Goal: Transaction & Acquisition: Download file/media

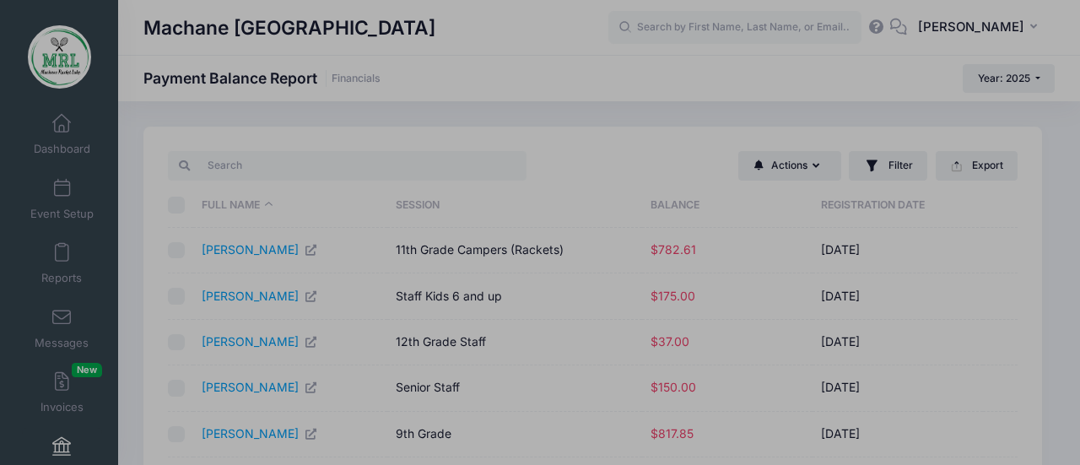
select select "10"
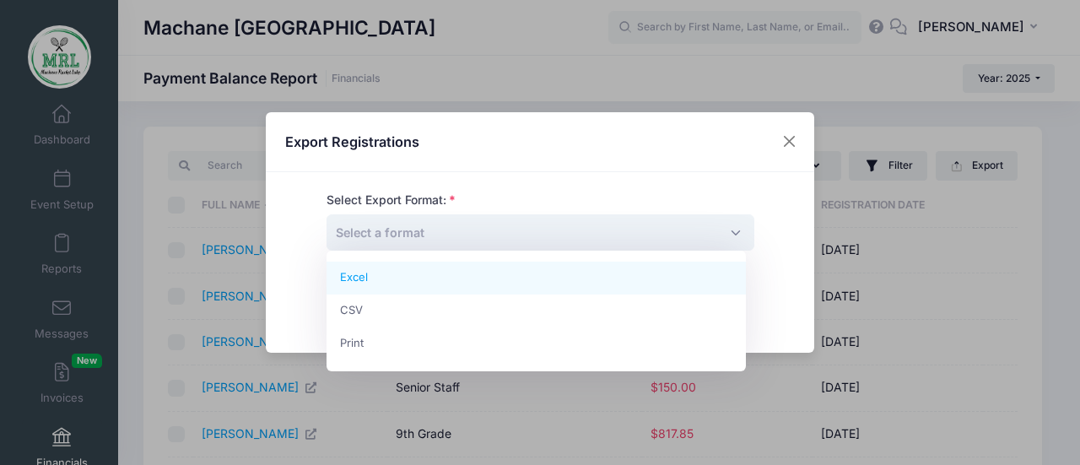
click at [603, 234] on span "Select a format" at bounding box center [540, 232] width 428 height 36
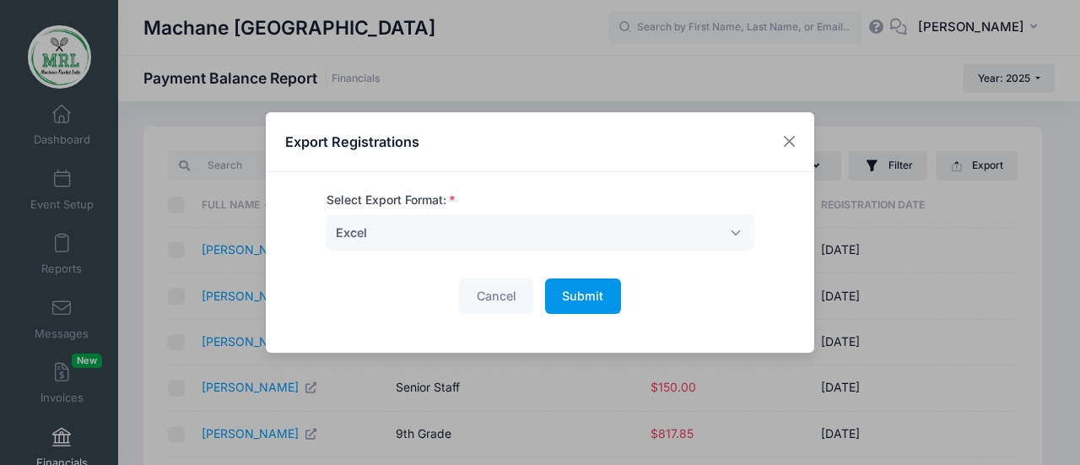
click at [574, 294] on span "Submit" at bounding box center [582, 296] width 41 height 14
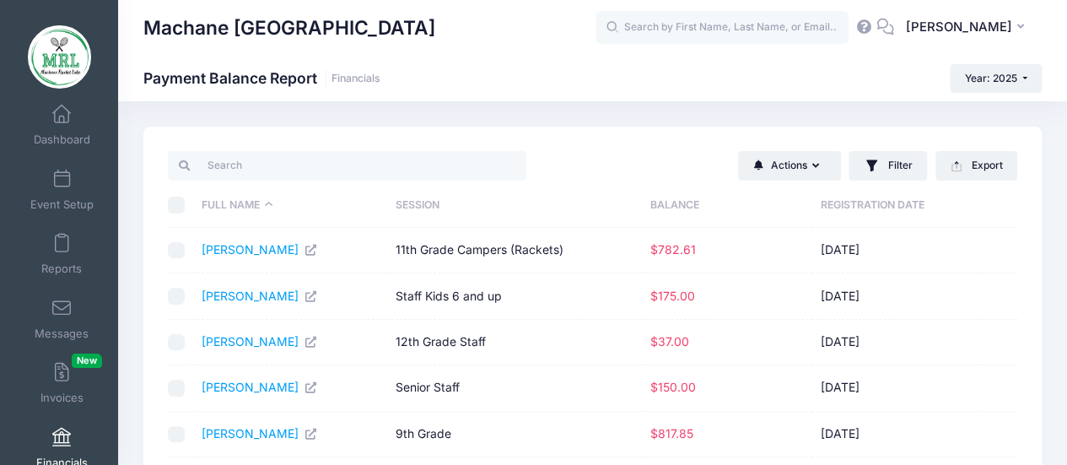
click at [750, 115] on div "Machane Racket Lake Payment Balance Report Financials Year: 2025 Year: 2025" at bounding box center [592, 443] width 949 height 685
click at [673, 195] on th "Balance" at bounding box center [727, 205] width 170 height 45
click at [673, 195] on th "Balance" at bounding box center [732, 205] width 170 height 45
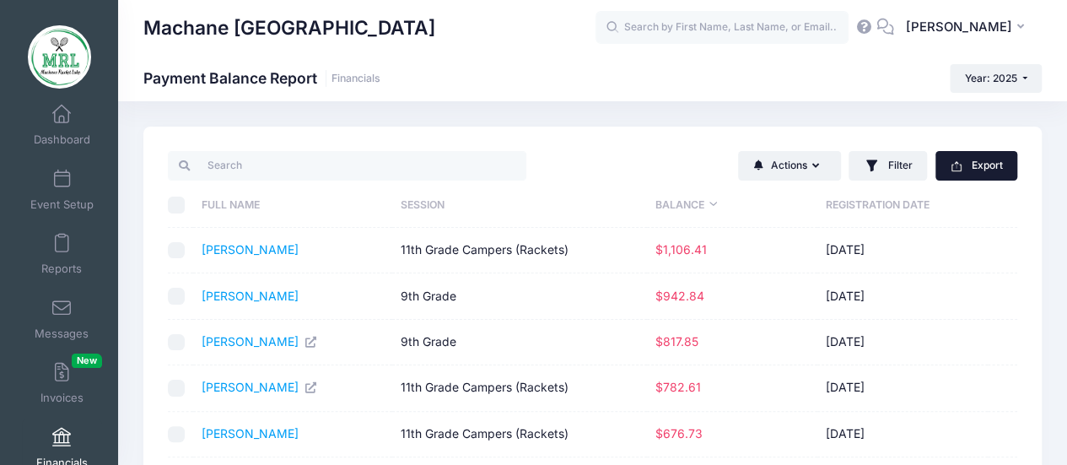
click at [987, 175] on button "Export" at bounding box center [977, 165] width 82 height 29
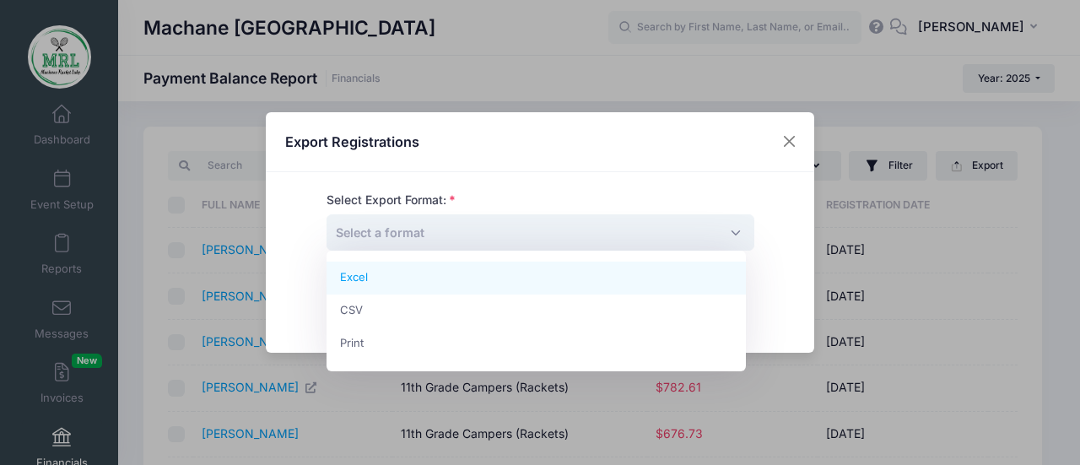
click at [621, 225] on span "Select a format" at bounding box center [540, 232] width 428 height 36
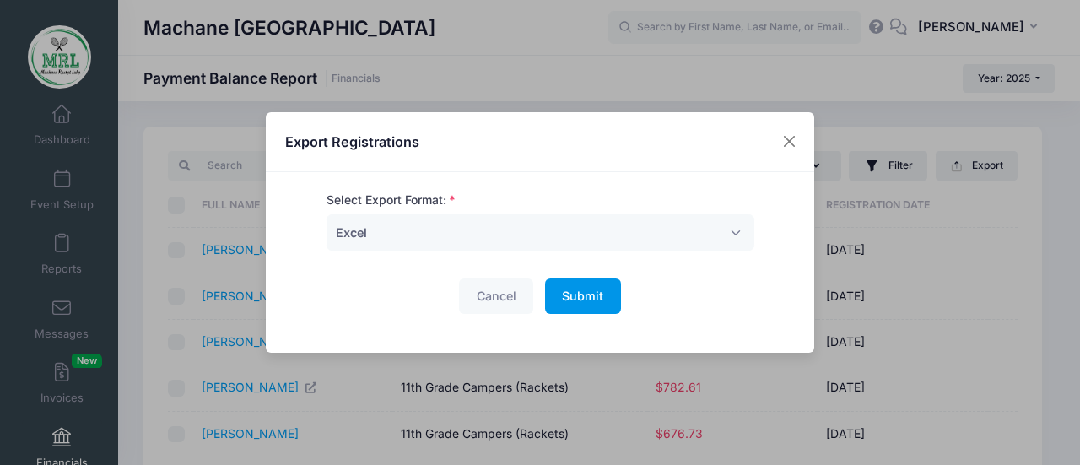
click at [575, 296] on span "Submit" at bounding box center [582, 296] width 41 height 14
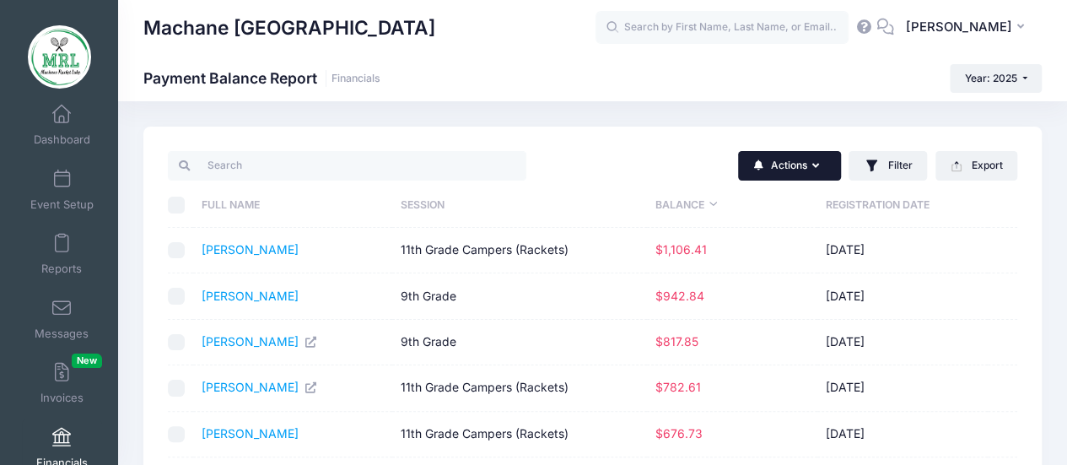
click at [811, 173] on button "Actions" at bounding box center [789, 165] width 103 height 29
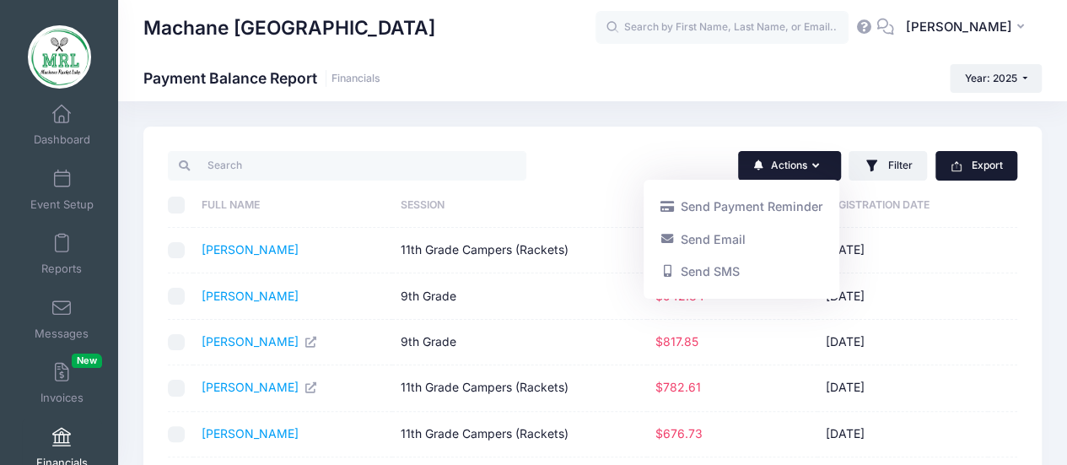
click at [988, 170] on button "Export" at bounding box center [977, 165] width 82 height 29
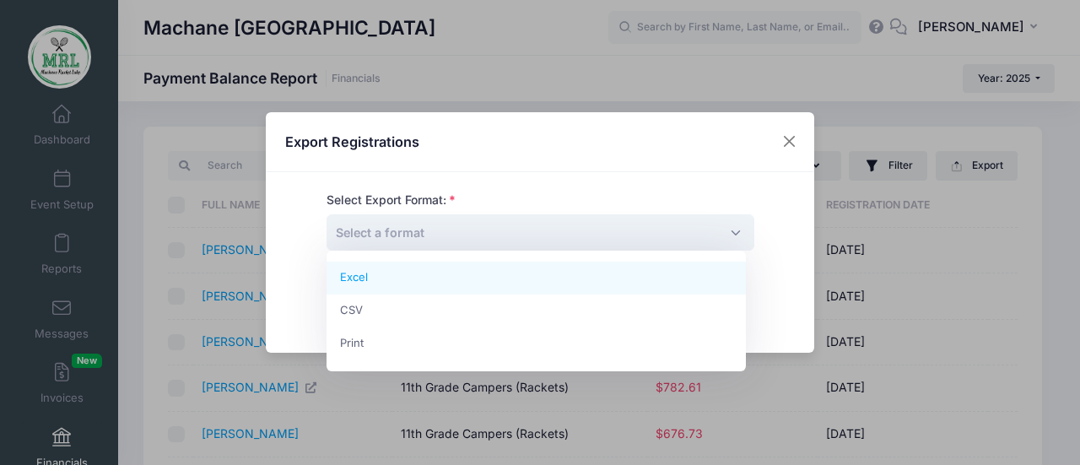
click at [685, 229] on span "Select a format" at bounding box center [540, 232] width 428 height 36
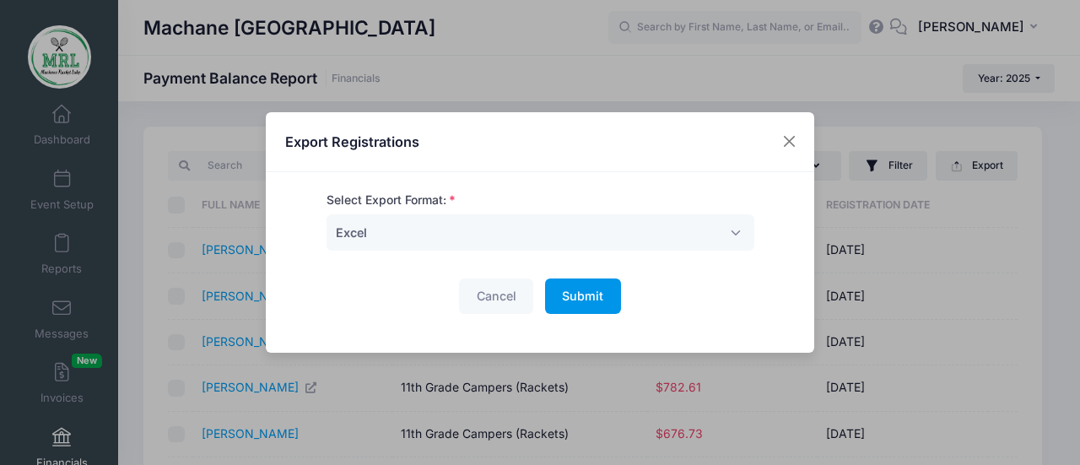
click at [571, 303] on button "Submit Please wait..." at bounding box center [583, 296] width 76 height 36
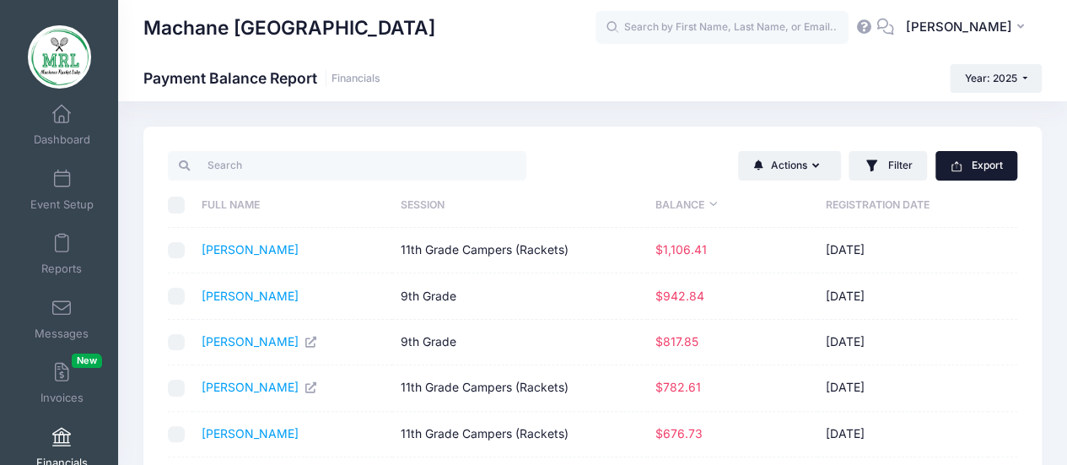
click at [986, 165] on button "Export" at bounding box center [977, 165] width 82 height 29
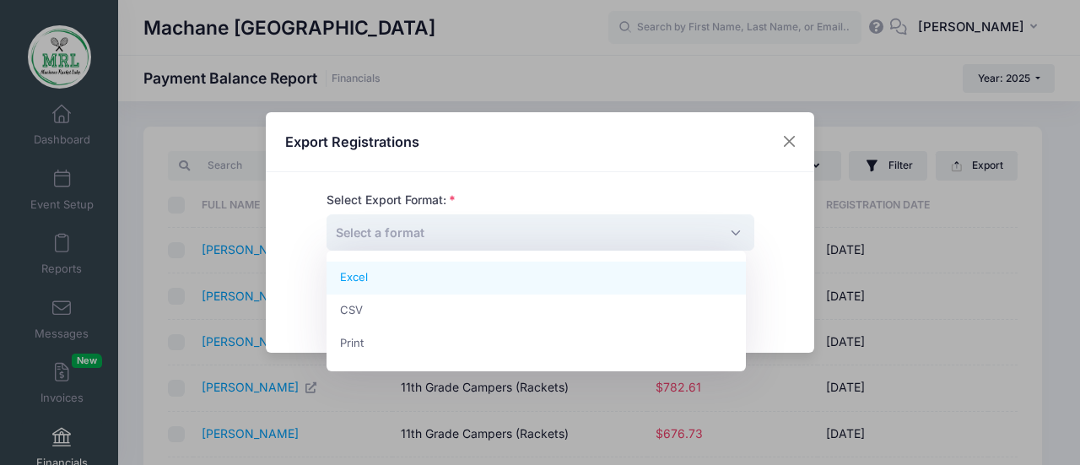
click at [646, 237] on span "Select a format" at bounding box center [540, 232] width 428 height 36
select select "excel"
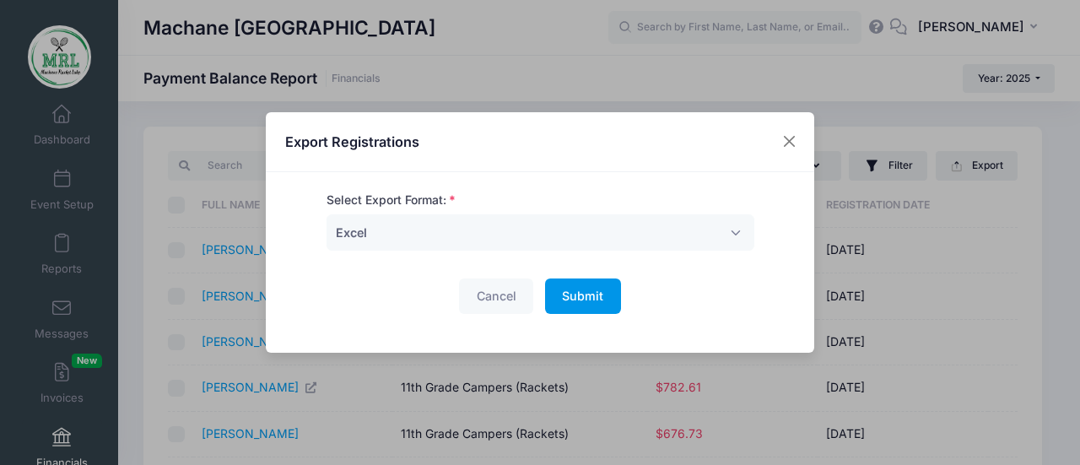
click at [574, 291] on span "Submit" at bounding box center [582, 296] width 41 height 14
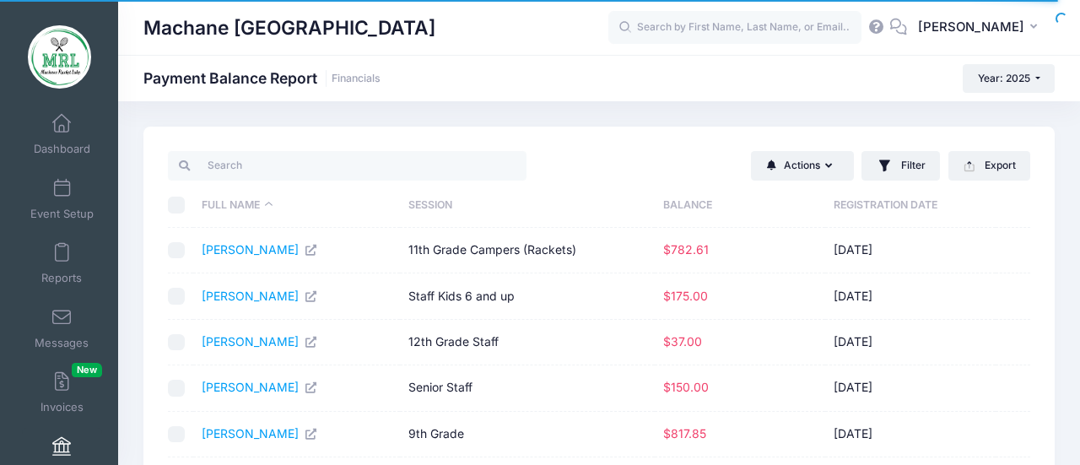
select select "10"
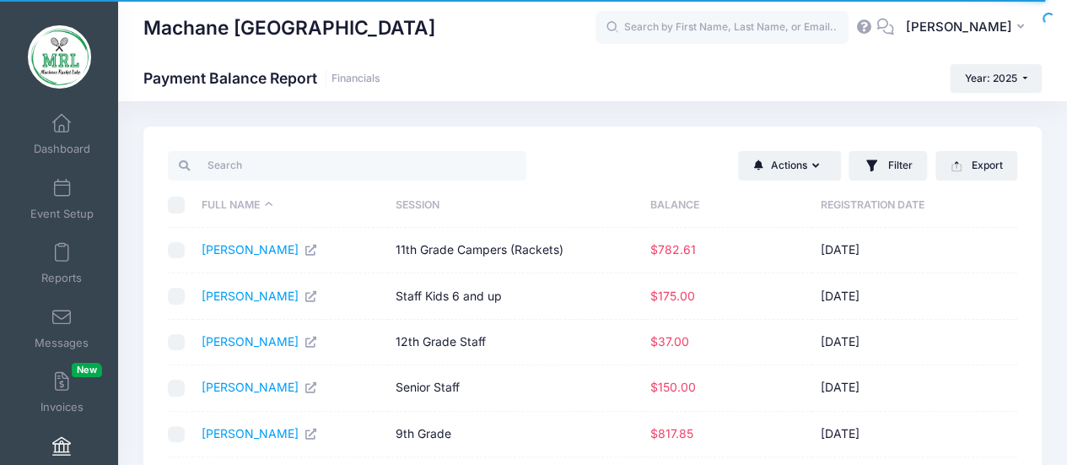
scroll to position [9, 0]
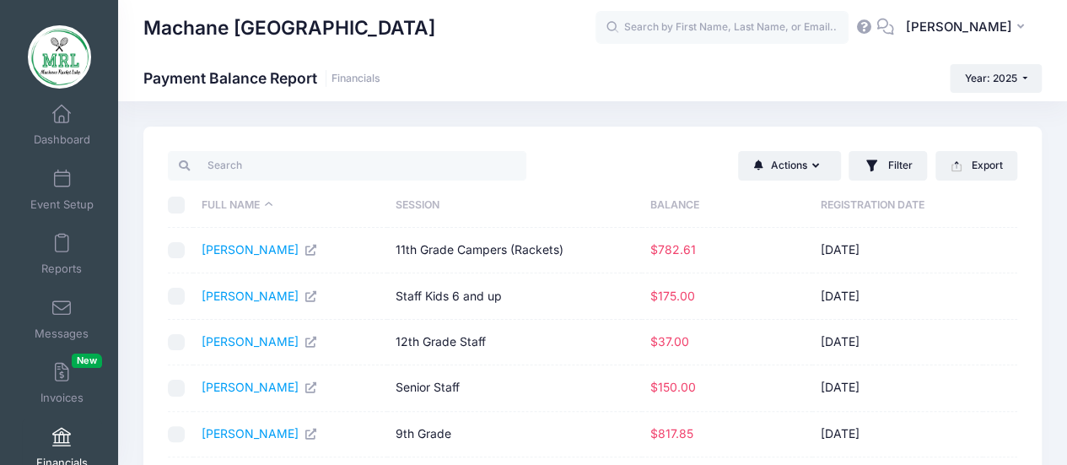
click at [671, 204] on th "Balance" at bounding box center [727, 205] width 170 height 45
click at [671, 204] on th "Balance" at bounding box center [732, 205] width 170 height 45
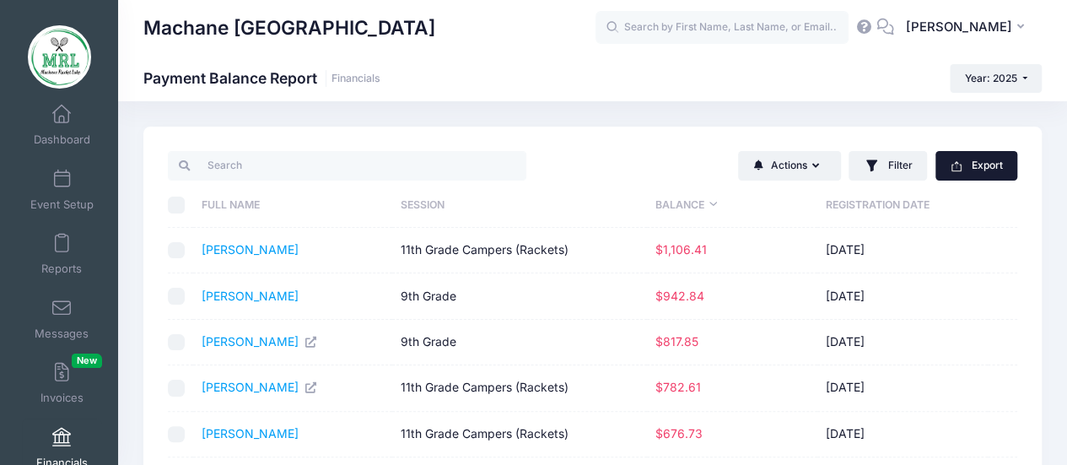
click at [985, 171] on button "Export" at bounding box center [977, 165] width 82 height 29
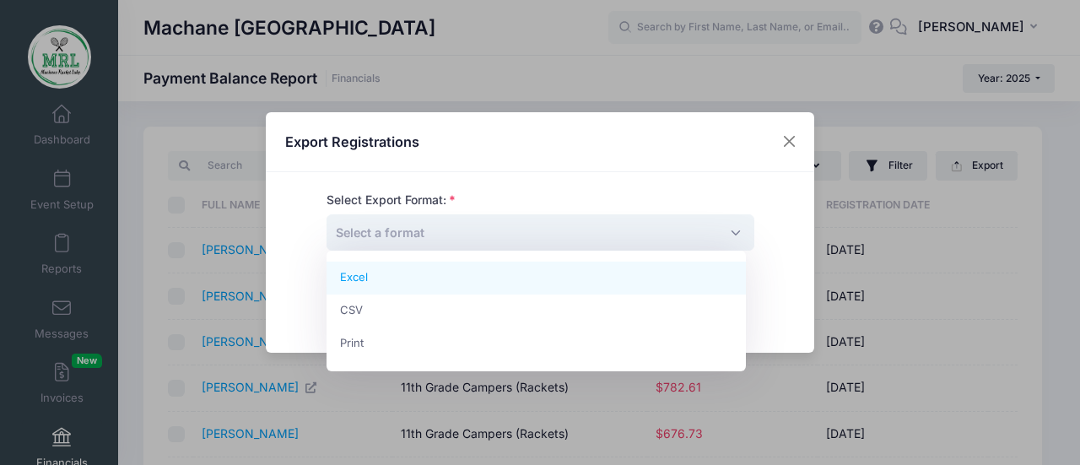
click at [705, 237] on span "Select a format" at bounding box center [540, 232] width 428 height 36
select select "excel"
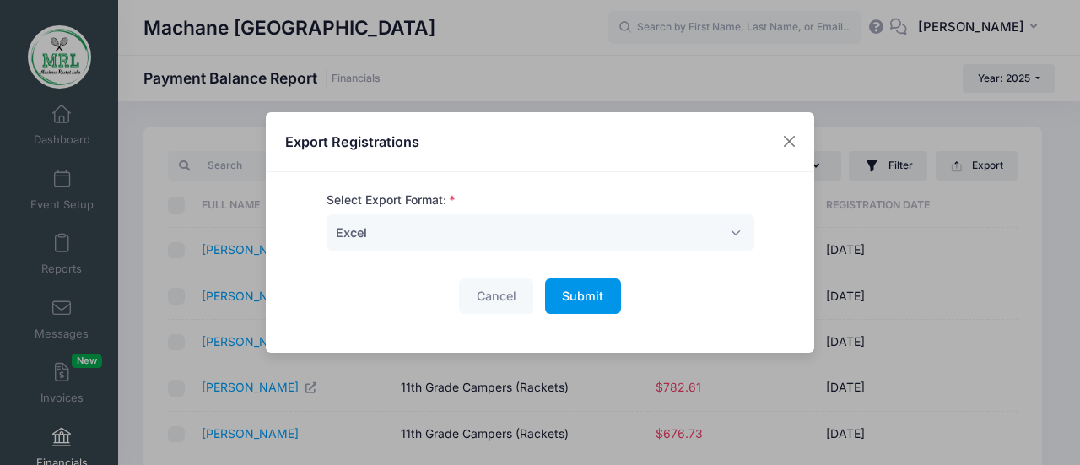
click at [586, 299] on span "Submit" at bounding box center [582, 296] width 41 height 14
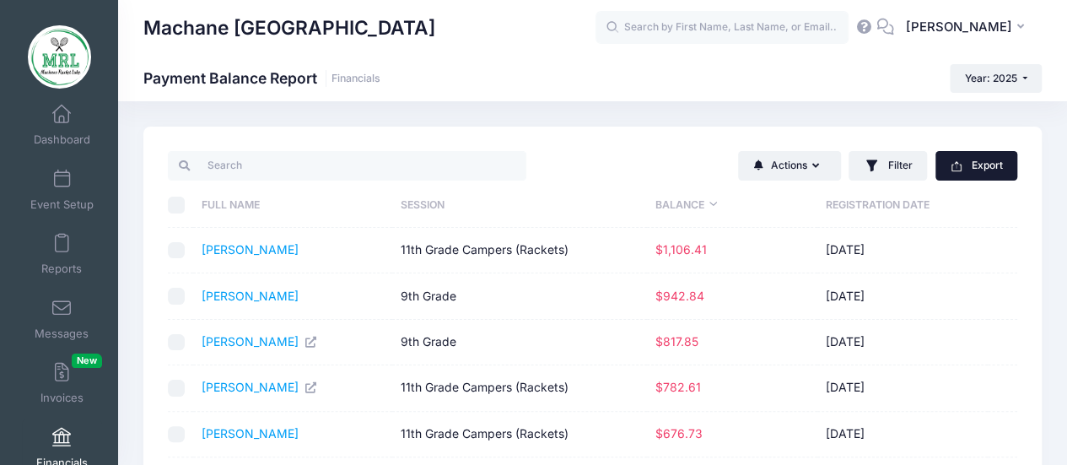
click at [965, 163] on button "Export" at bounding box center [977, 165] width 82 height 29
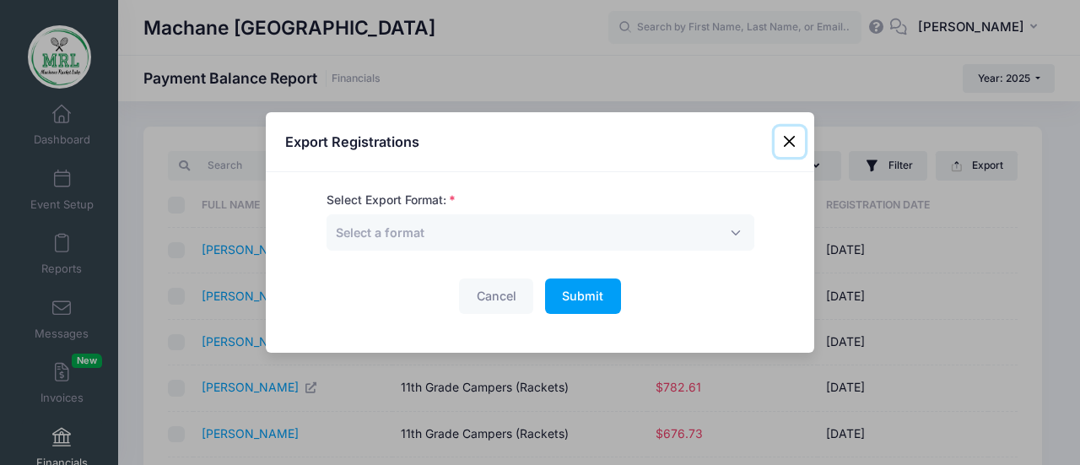
click at [785, 143] on button "Close" at bounding box center [789, 142] width 30 height 30
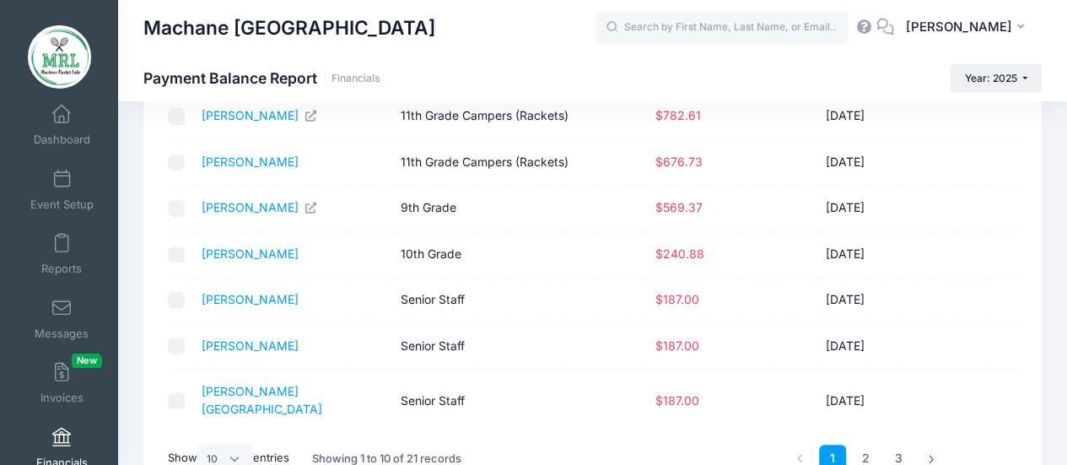
scroll to position [356, 0]
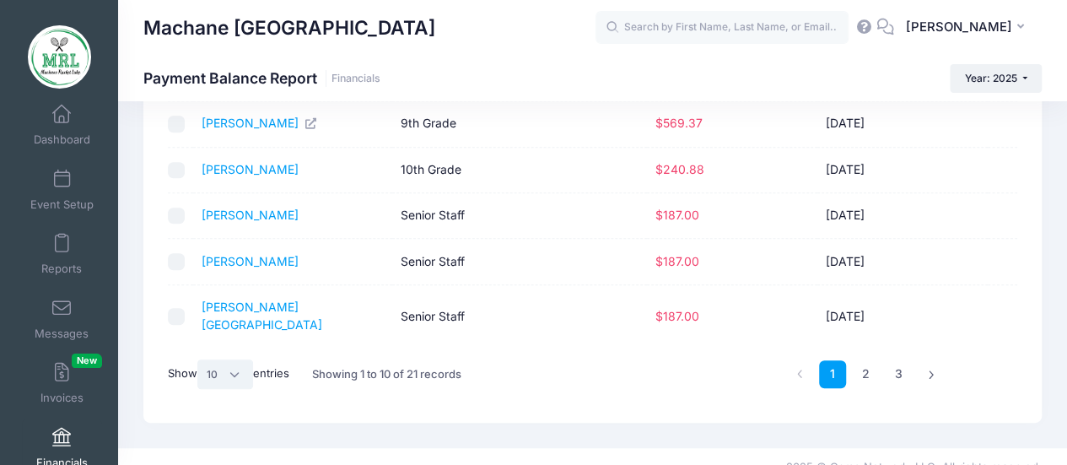
click at [233, 359] on select "All 10 25 50" at bounding box center [225, 373] width 56 height 29
select select "-1"
click at [200, 388] on select "All 10 25 50" at bounding box center [225, 373] width 56 height 29
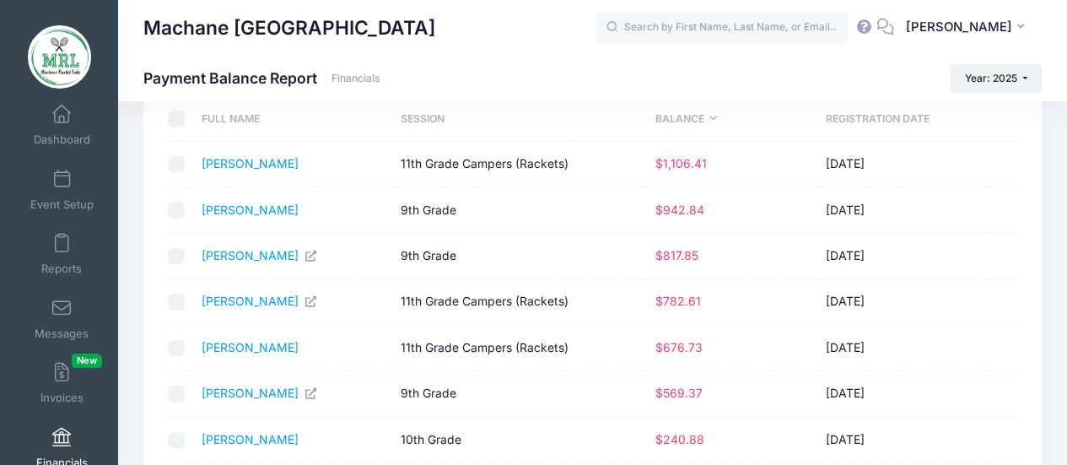
scroll to position [0, 0]
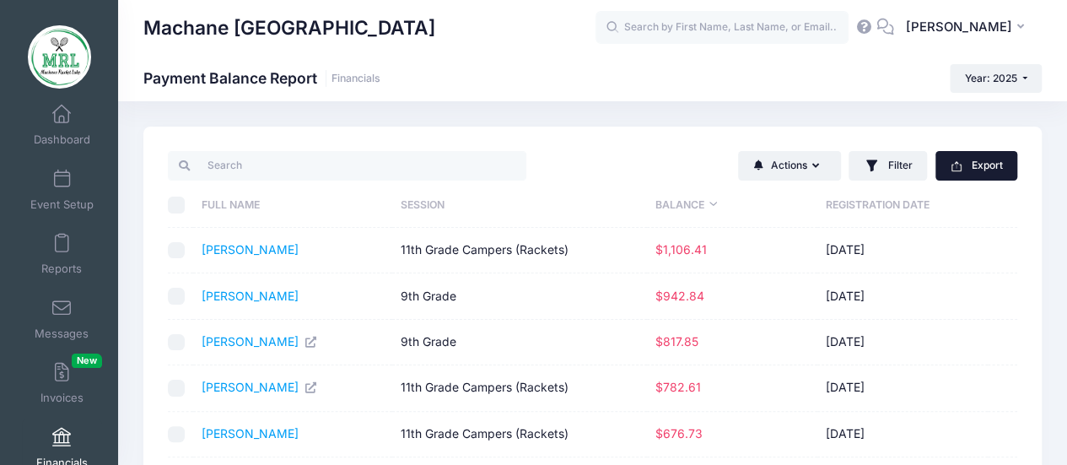
click at [994, 166] on button "Export" at bounding box center [977, 165] width 82 height 29
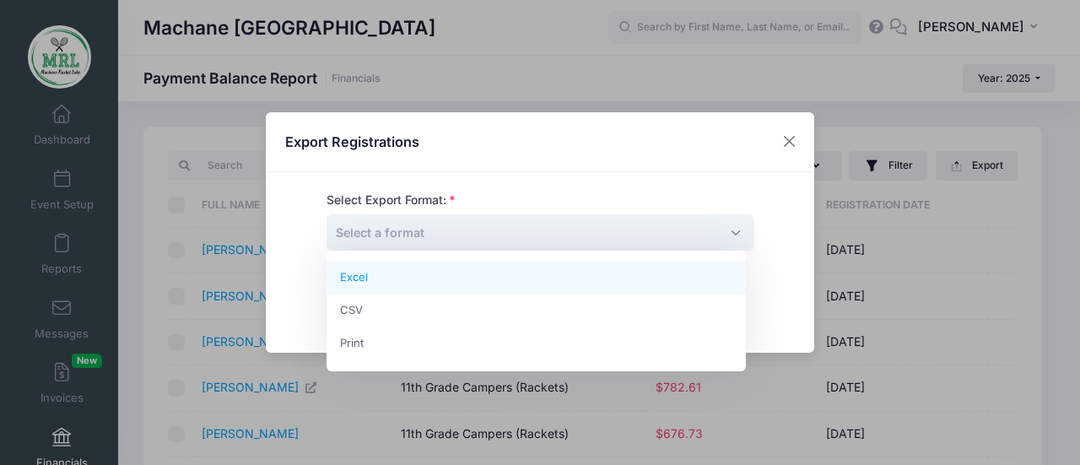
click at [726, 233] on span "Select a format" at bounding box center [540, 232] width 428 height 36
select select "excel"
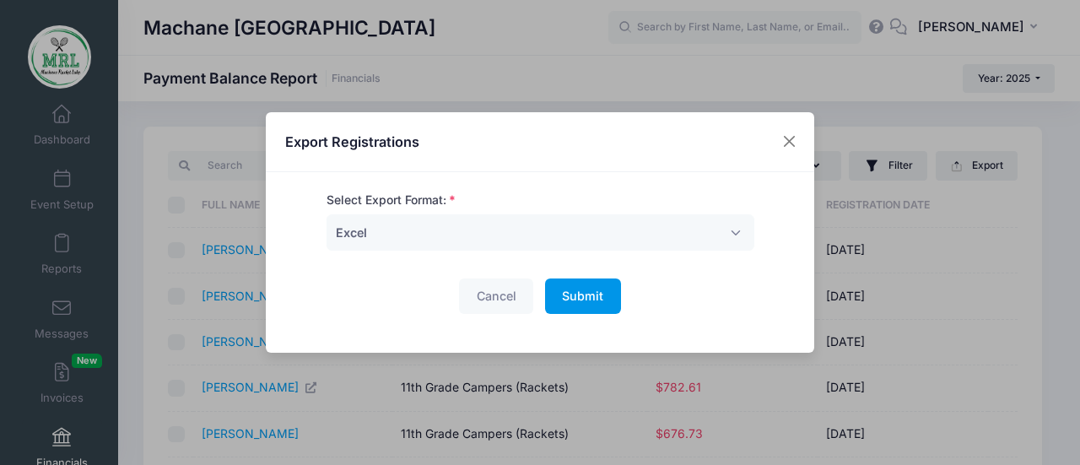
click at [582, 300] on span "Submit" at bounding box center [582, 296] width 41 height 14
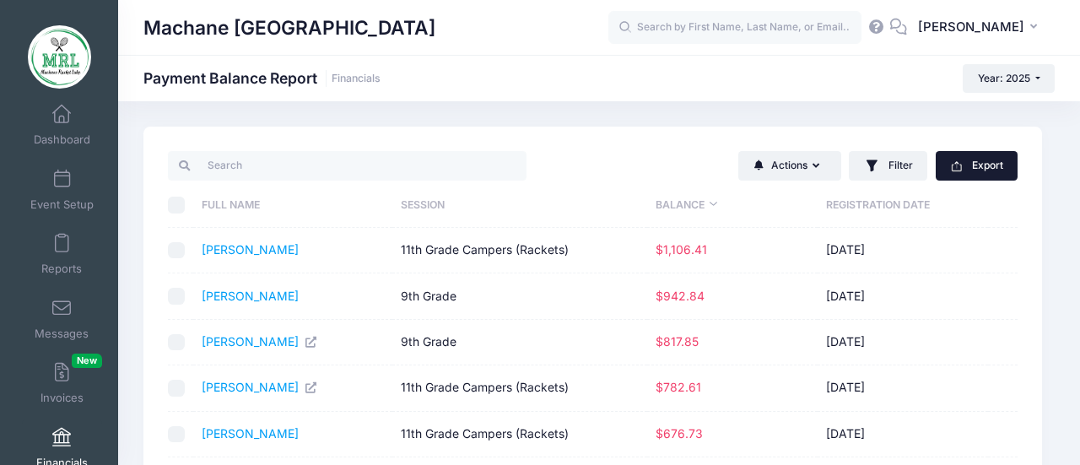
select select
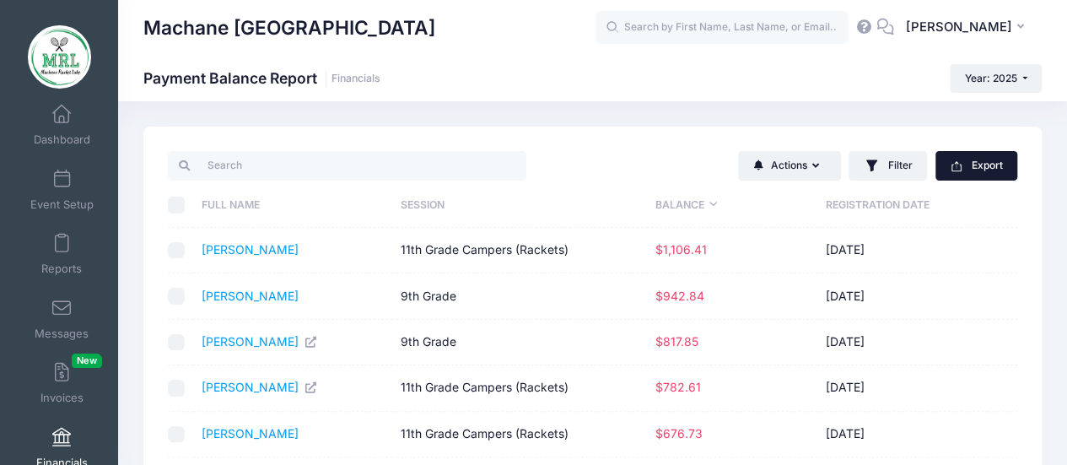
click at [967, 166] on button "Export" at bounding box center [977, 165] width 82 height 29
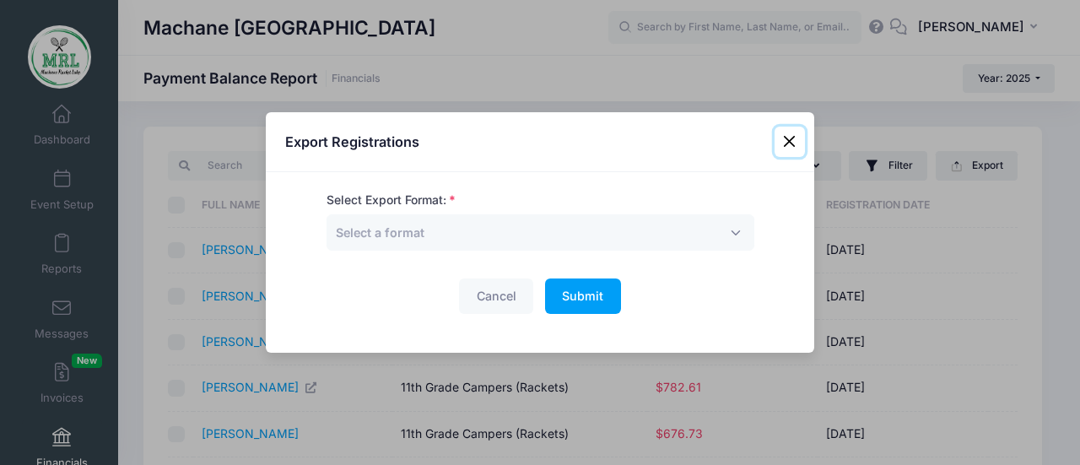
click at [788, 139] on button "Close" at bounding box center [789, 142] width 30 height 30
